Goal: Information Seeking & Learning: Understand process/instructions

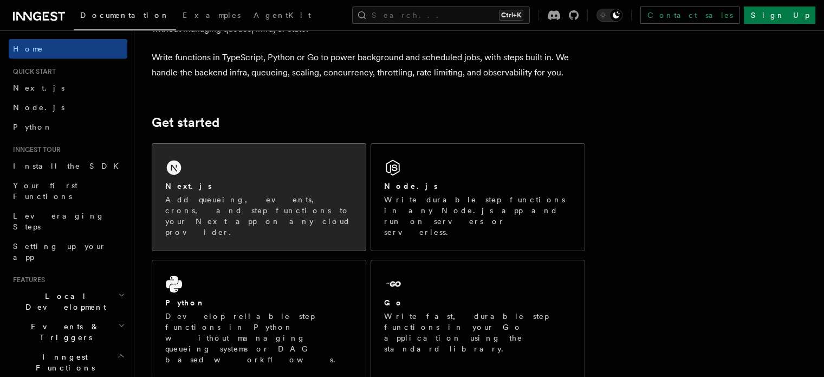
click at [308, 170] on div "Next.js Add queueing, events, crons, and step functions to your Next app on any…" at bounding box center [259, 197] width 214 height 107
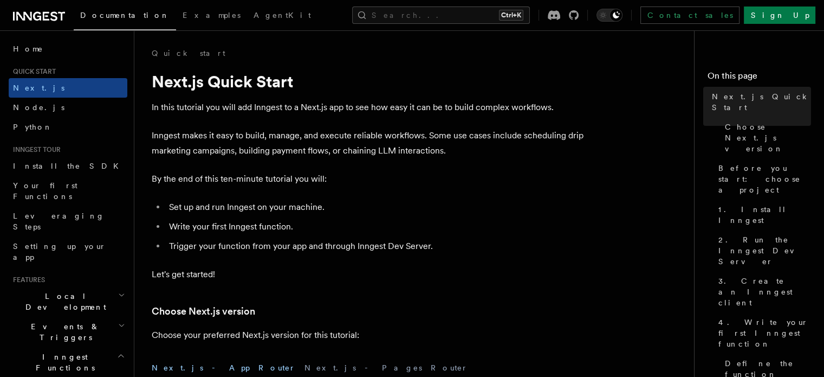
scroll to position [65, 0]
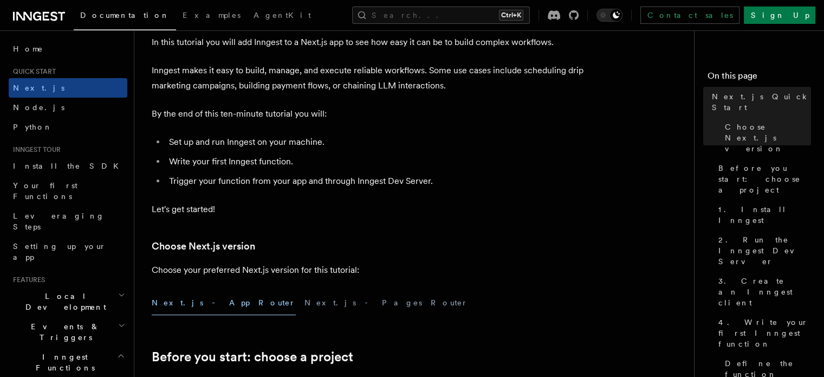
click at [199, 300] on button "Next.js - App Router" at bounding box center [224, 303] width 144 height 24
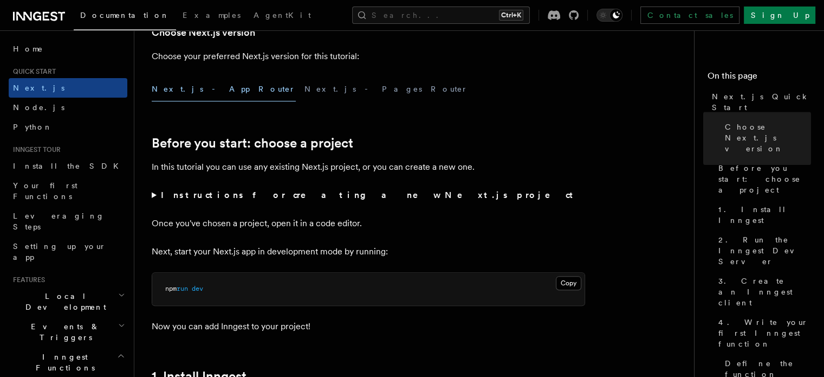
scroll to position [279, 0]
click at [305, 85] on button "Next.js - Pages Router" at bounding box center [387, 88] width 164 height 24
click at [183, 91] on button "Next.js - App Router" at bounding box center [224, 88] width 144 height 24
click at [305, 87] on button "Next.js - Pages Router" at bounding box center [387, 88] width 164 height 24
click at [165, 88] on button "Next.js - App Router" at bounding box center [224, 88] width 144 height 24
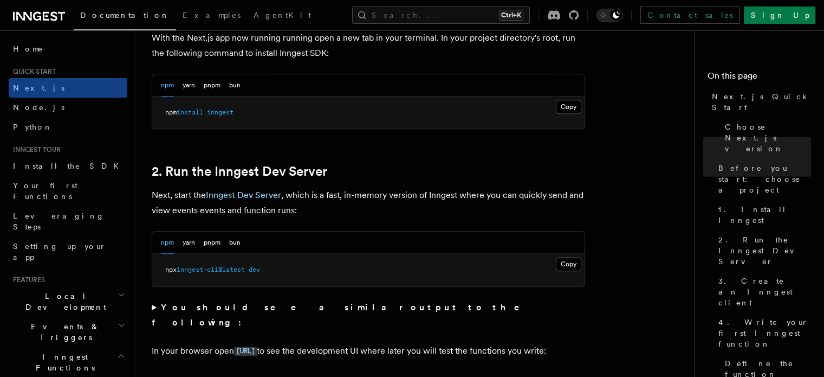
scroll to position [642, 0]
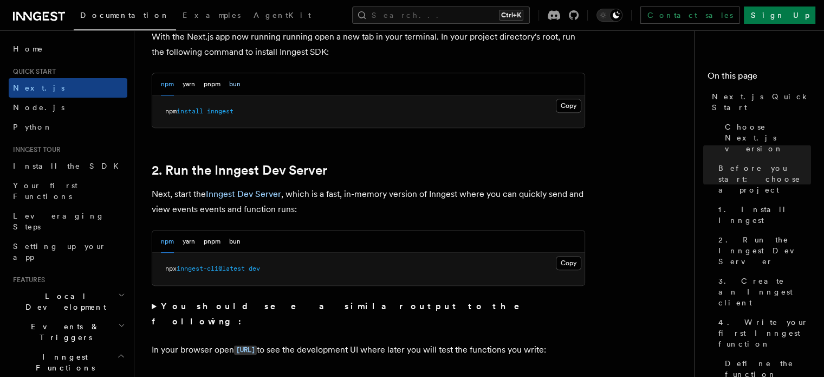
click at [234, 80] on button "bun" at bounding box center [234, 84] width 11 height 22
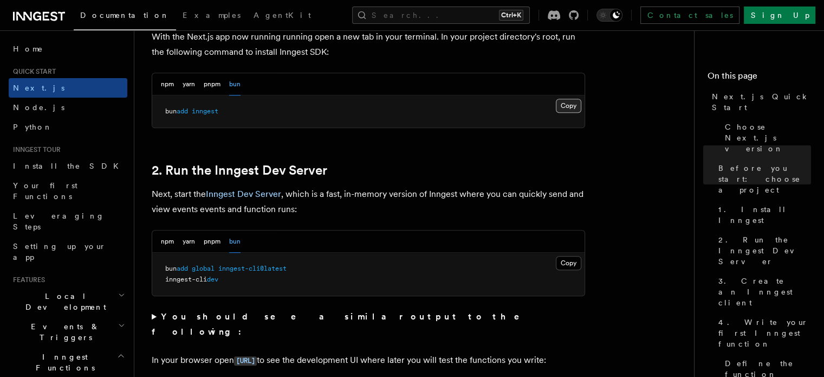
click at [562, 107] on button "Copy Copied" at bounding box center [568, 106] width 25 height 14
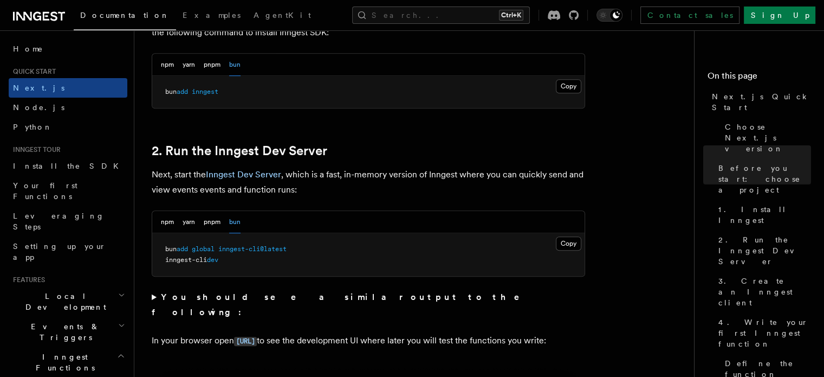
scroll to position [669, 0]
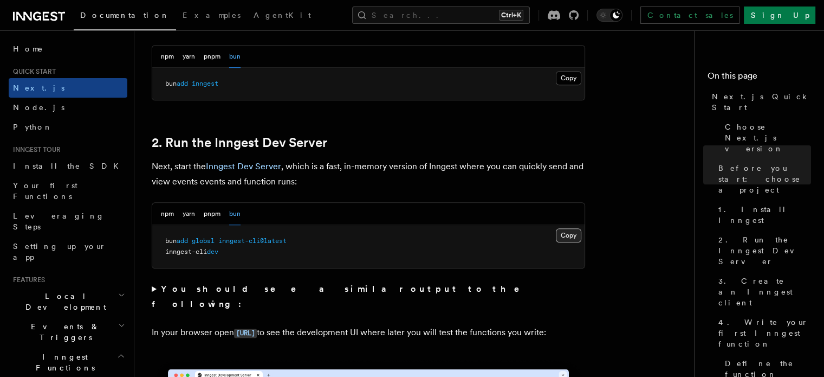
click at [568, 234] on button "Copy Copied" at bounding box center [568, 235] width 25 height 14
click at [171, 215] on button "npm" at bounding box center [167, 214] width 13 height 22
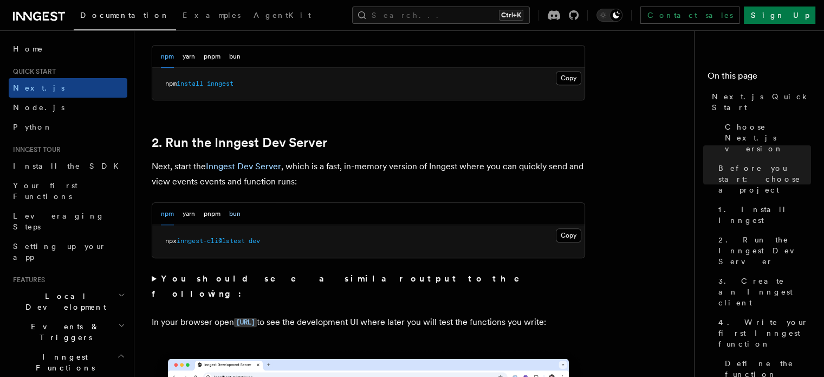
click at [239, 214] on button "bun" at bounding box center [234, 214] width 11 height 22
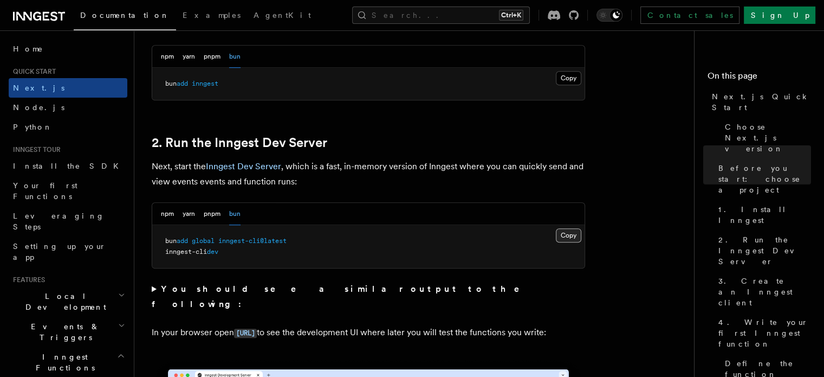
click at [565, 233] on button "Copy Copied" at bounding box center [568, 235] width 25 height 14
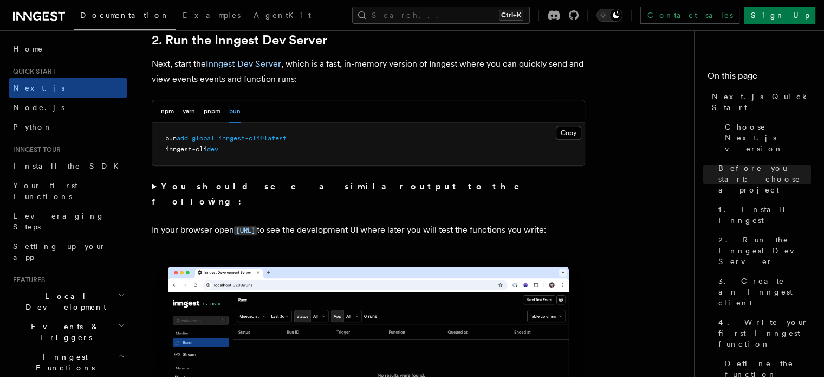
scroll to position [773, 0]
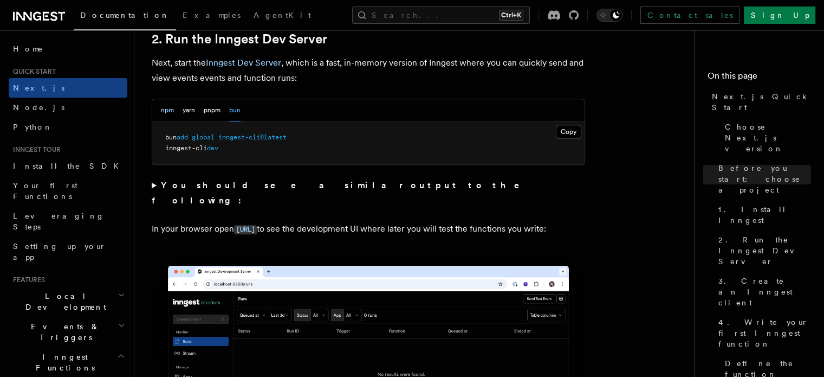
click at [171, 109] on button "npm" at bounding box center [167, 110] width 13 height 22
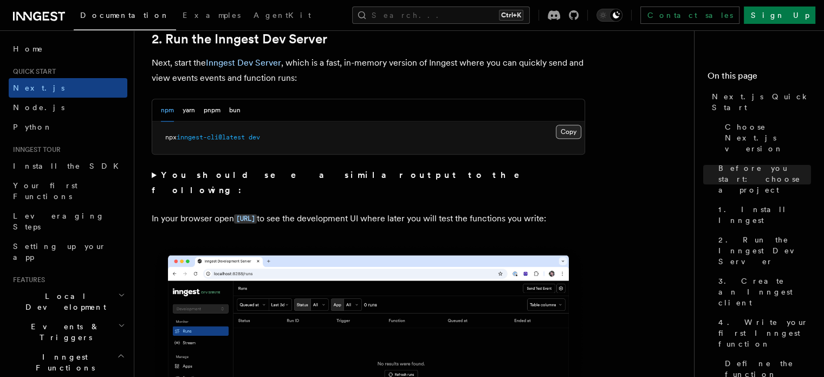
click at [564, 132] on button "Copy Copied" at bounding box center [568, 132] width 25 height 14
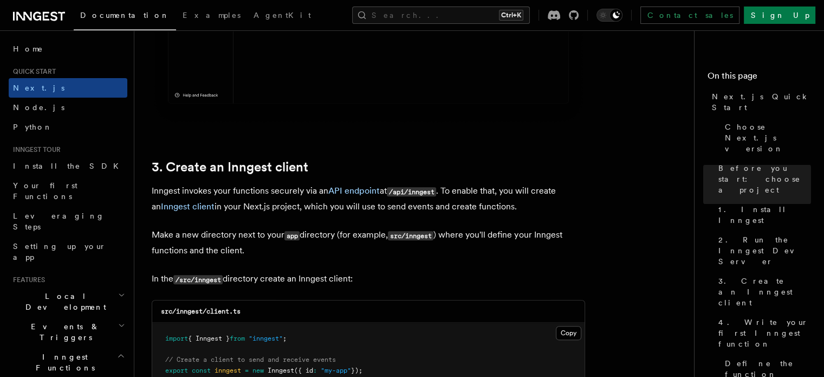
scroll to position [1224, 0]
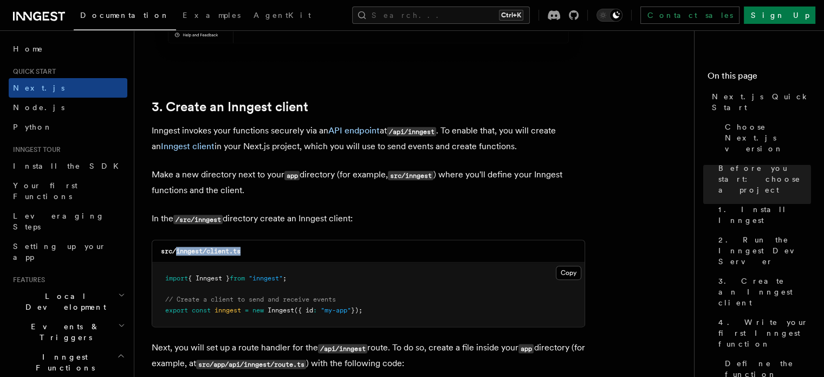
drag, startPoint x: 242, startPoint y: 251, endPoint x: 176, endPoint y: 252, distance: 66.7
click at [176, 252] on code "src/inngest/client.ts" at bounding box center [201, 251] width 80 height 8
copy code "inngest/client.ts"
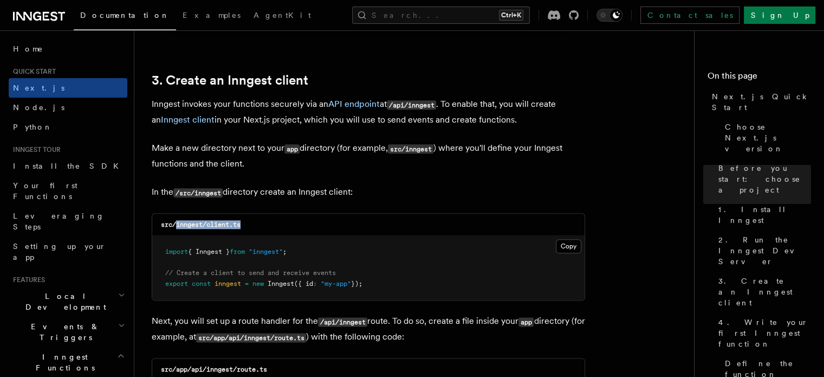
scroll to position [1251, 0]
click at [570, 249] on button "Copy Copied" at bounding box center [568, 246] width 25 height 14
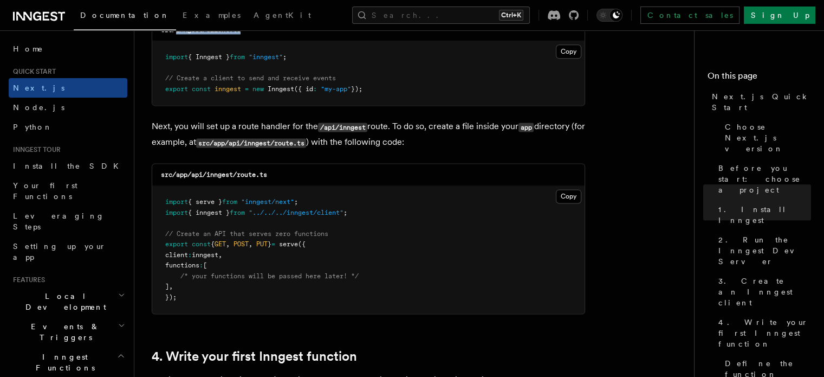
scroll to position [1446, 0]
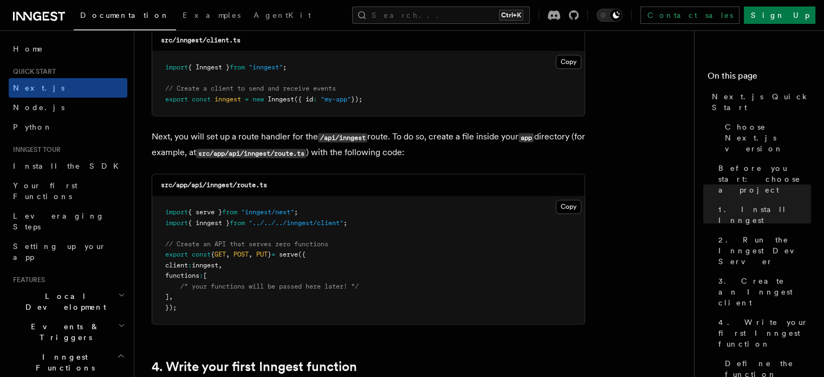
scroll to position [1435, 0]
drag, startPoint x: 274, startPoint y: 186, endPoint x: 208, endPoint y: 192, distance: 66.4
click at [208, 192] on div "src/app/api/inngest/route.ts" at bounding box center [368, 186] width 433 height 22
copy code "inngest/route.ts"
click at [571, 209] on button "Copy Copied" at bounding box center [568, 207] width 25 height 14
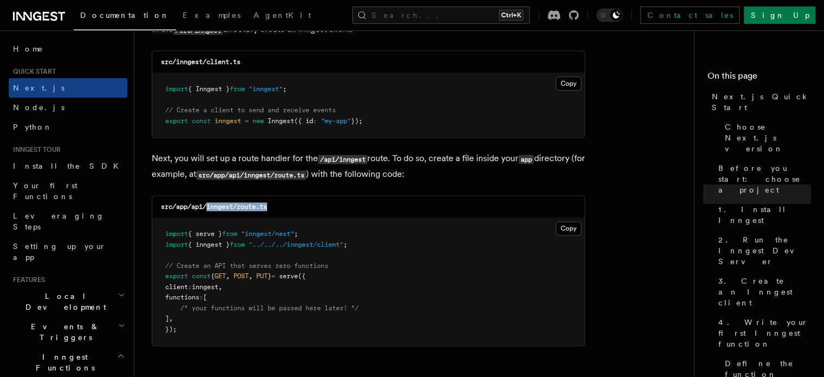
scroll to position [1440, 0]
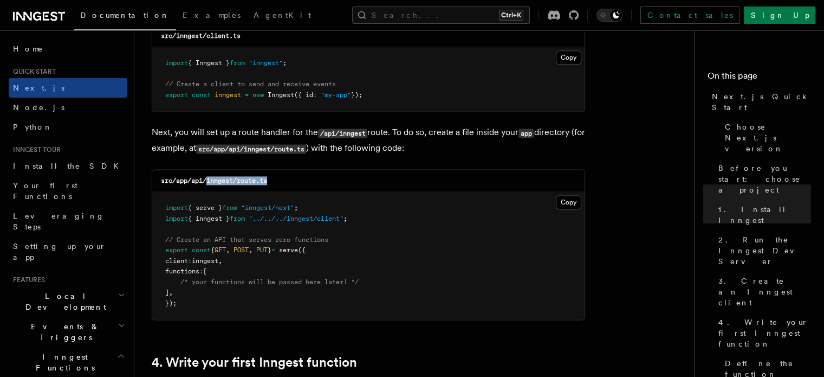
click at [309, 179] on div "src/app/api/inngest/route.ts" at bounding box center [368, 181] width 433 height 22
drag, startPoint x: 284, startPoint y: 180, endPoint x: 208, endPoint y: 182, distance: 75.9
click at [208, 182] on div "src/app/api/inngest/route.ts" at bounding box center [368, 181] width 433 height 22
copy code "inngest/route.ts"
click at [567, 198] on button "Copy Copied" at bounding box center [568, 202] width 25 height 14
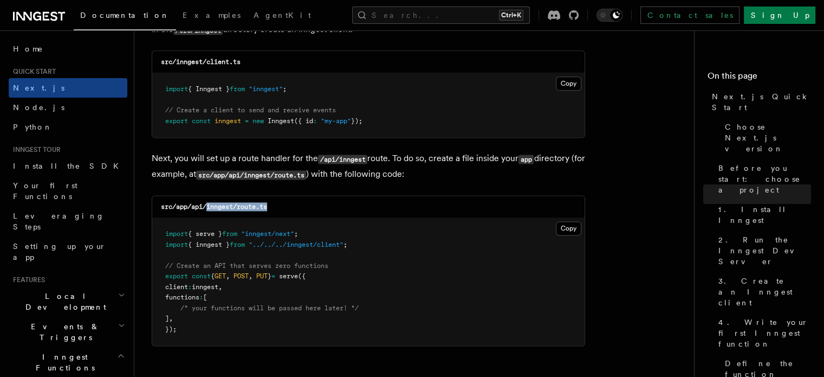
scroll to position [1415, 0]
click at [357, 258] on pre "import { serve } from "inngest/next" ; import { inngest } from "../../../innges…" at bounding box center [368, 280] width 433 height 127
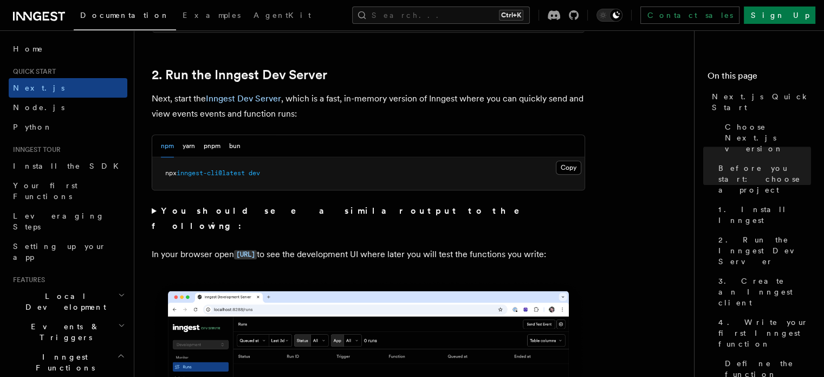
scroll to position [738, 0]
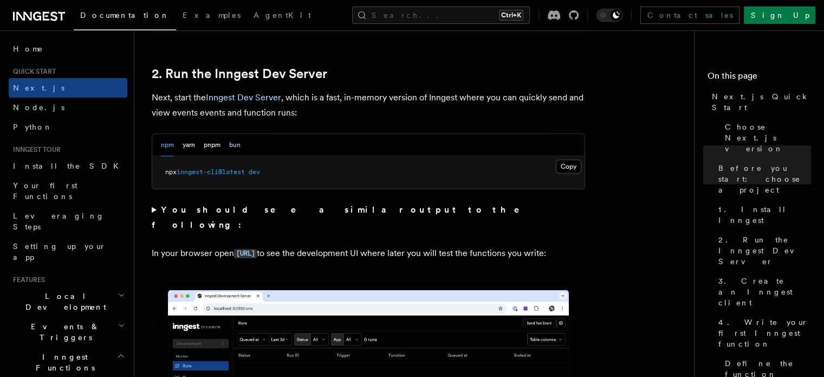
click at [231, 144] on button "bun" at bounding box center [234, 145] width 11 height 22
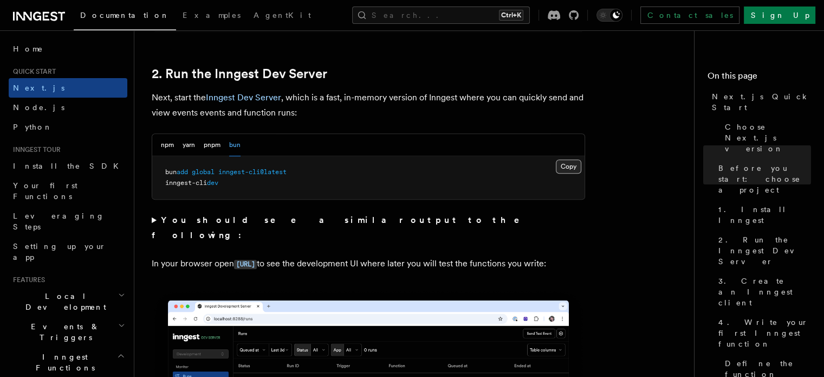
click at [563, 166] on button "Copy Copied" at bounding box center [568, 166] width 25 height 14
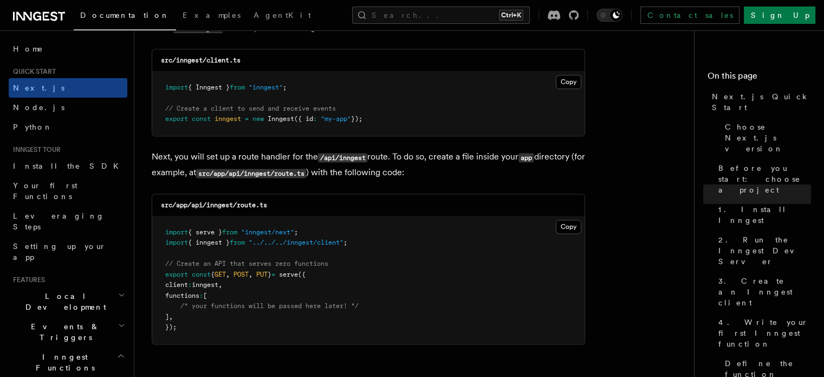
scroll to position [1427, 0]
click at [579, 15] on icon at bounding box center [574, 15] width 10 height 10
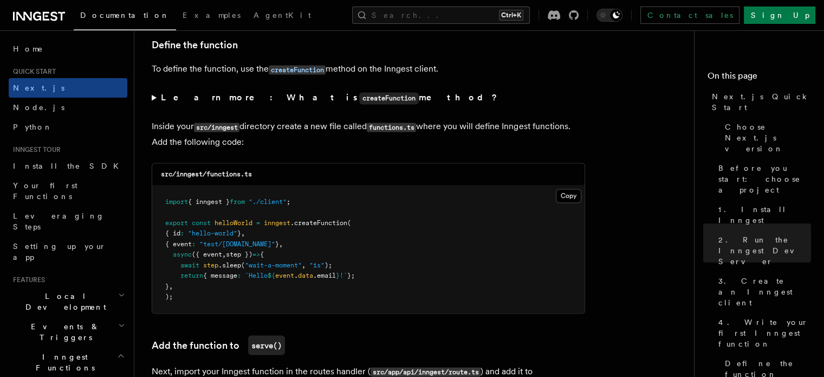
scroll to position [1858, 0]
click at [569, 201] on button "Copy Copied" at bounding box center [568, 197] width 25 height 14
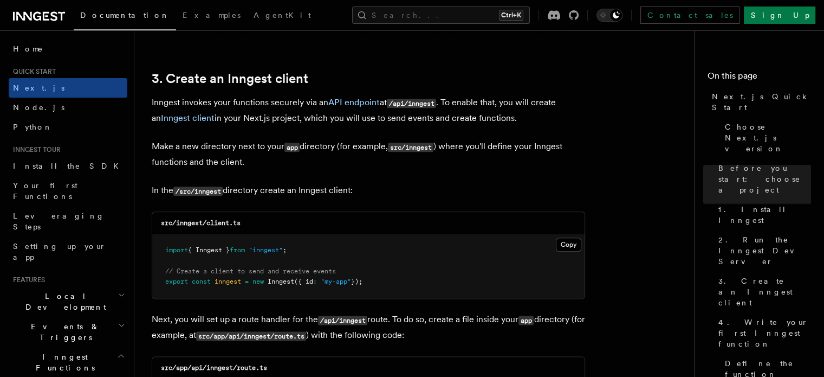
scroll to position [1276, 0]
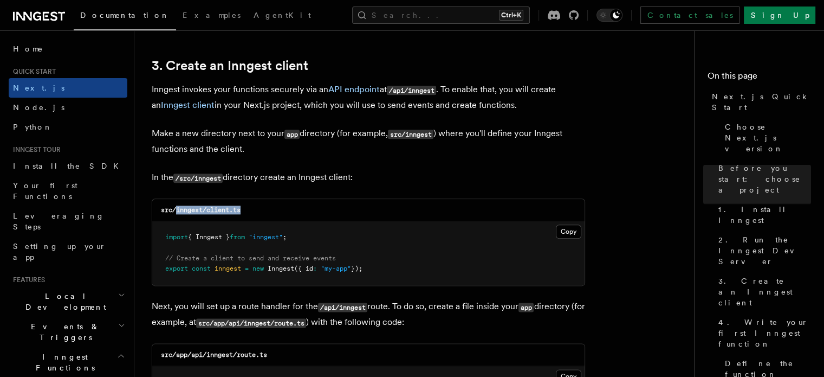
drag, startPoint x: 246, startPoint y: 209, endPoint x: 175, endPoint y: 210, distance: 71.0
click at [175, 210] on div "src/inngest/client.ts" at bounding box center [368, 210] width 433 height 22
copy code "inngest/client.ts"
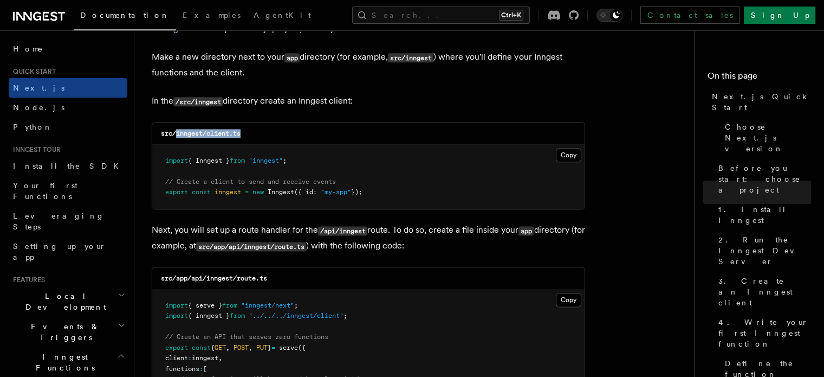
scroll to position [1352, 0]
click at [572, 155] on button "Copy Copied" at bounding box center [568, 156] width 25 height 14
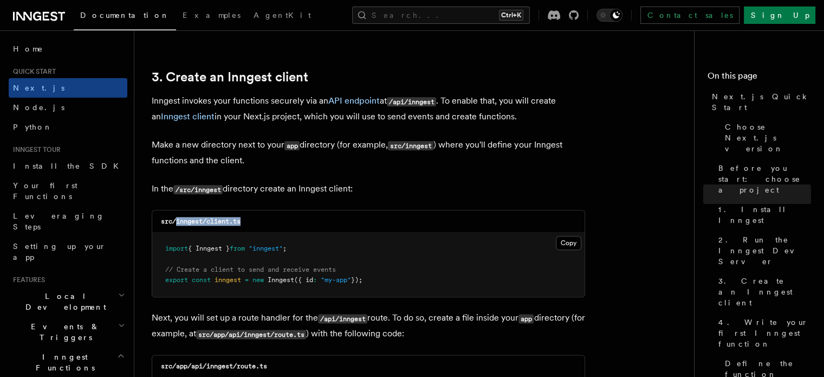
scroll to position [1264, 0]
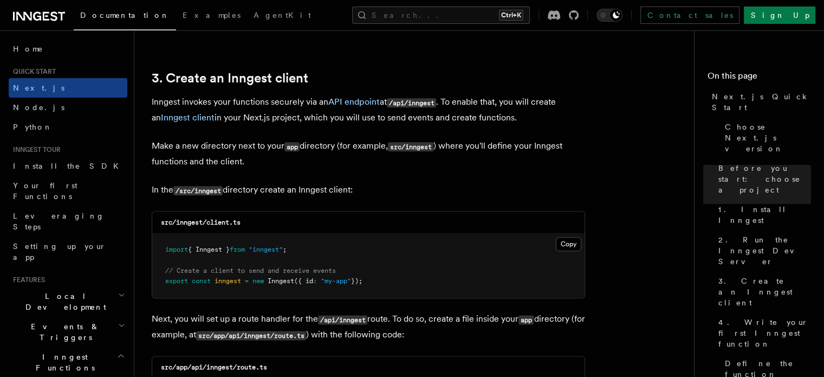
click at [382, 154] on p "Make a new directory next to your app directory (for example, src/inngest ) whe…" at bounding box center [369, 153] width 434 height 31
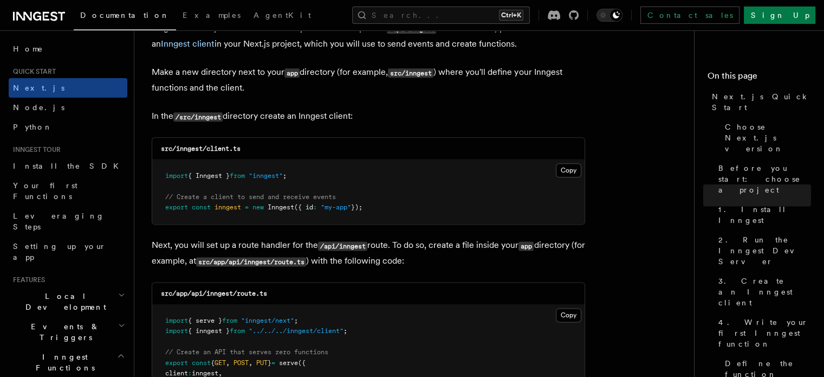
scroll to position [1337, 0]
click at [567, 175] on button "Copy Copied" at bounding box center [568, 171] width 25 height 14
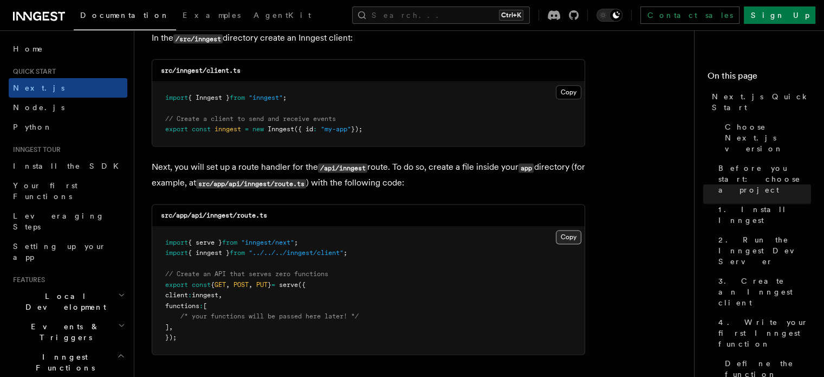
click at [567, 240] on button "Copy Copied" at bounding box center [568, 237] width 25 height 14
drag, startPoint x: 276, startPoint y: 214, endPoint x: 208, endPoint y: 216, distance: 67.8
click at [208, 216] on div "src/app/api/inngest/route.ts" at bounding box center [368, 215] width 433 height 22
copy code "inngest/route.ts"
click at [566, 238] on button "Copy Copied" at bounding box center [568, 237] width 25 height 14
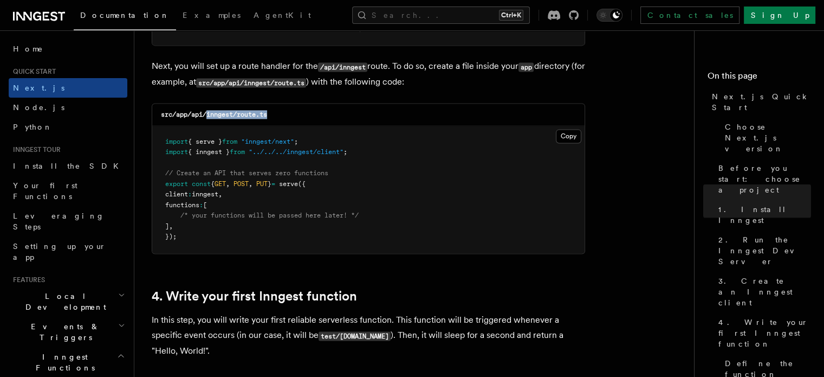
scroll to position [1515, 0]
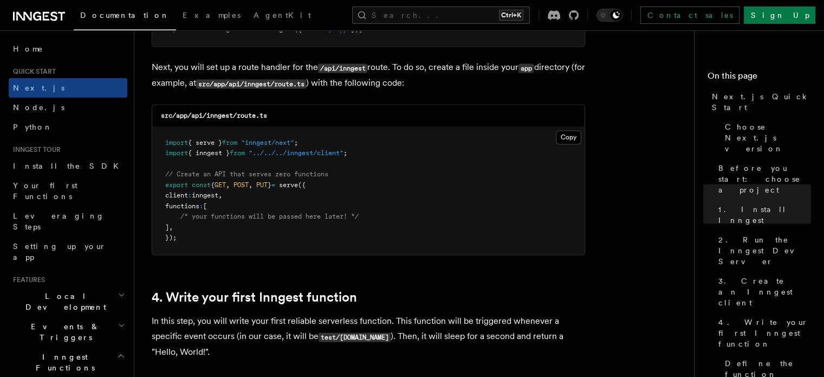
click at [453, 185] on pre "import { serve } from "inngest/next" ; import { inngest } from "../../../innges…" at bounding box center [368, 190] width 433 height 127
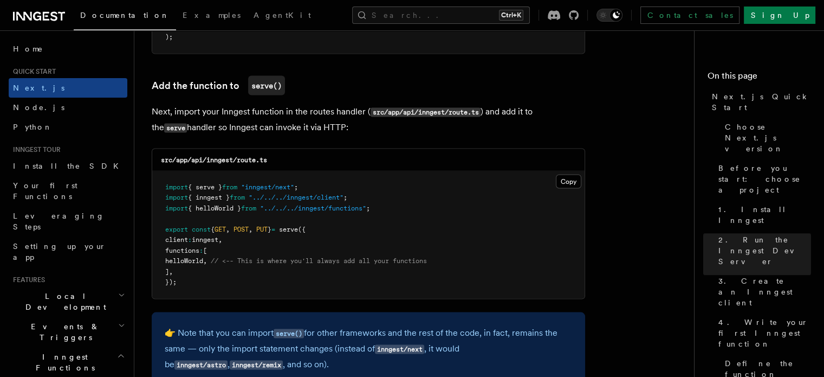
scroll to position [2115, 0]
